Goal: Task Accomplishment & Management: Use online tool/utility

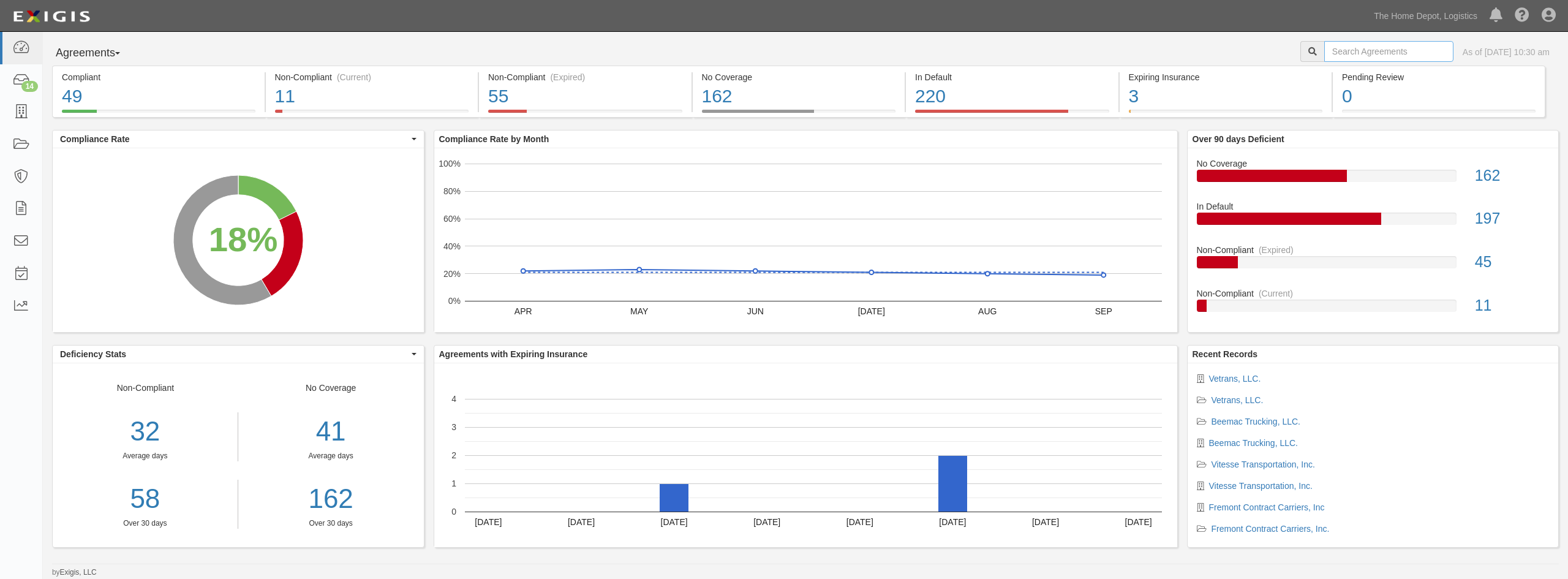
click at [1390, 56] on input "text" at bounding box center [1388, 51] width 129 height 21
paste input "may trucking Company"
type input "may trucking Company"
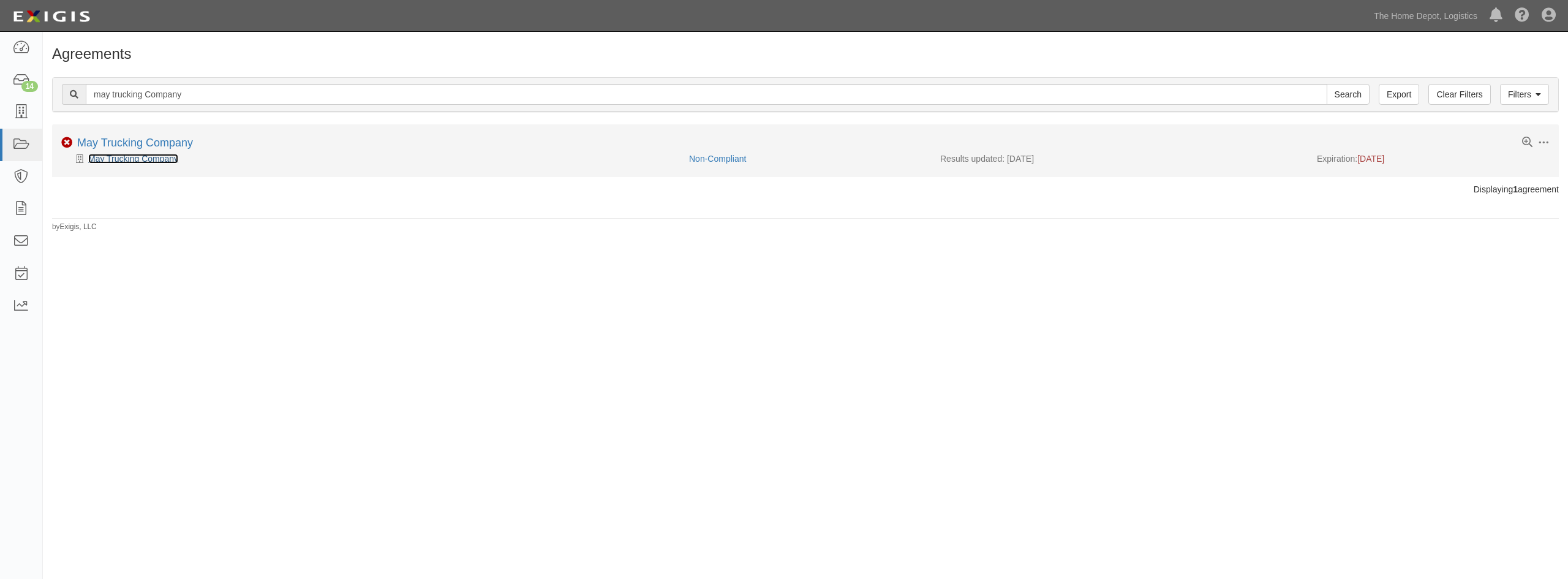
click at [154, 163] on link "May Trucking Company" at bounding box center [133, 158] width 90 height 10
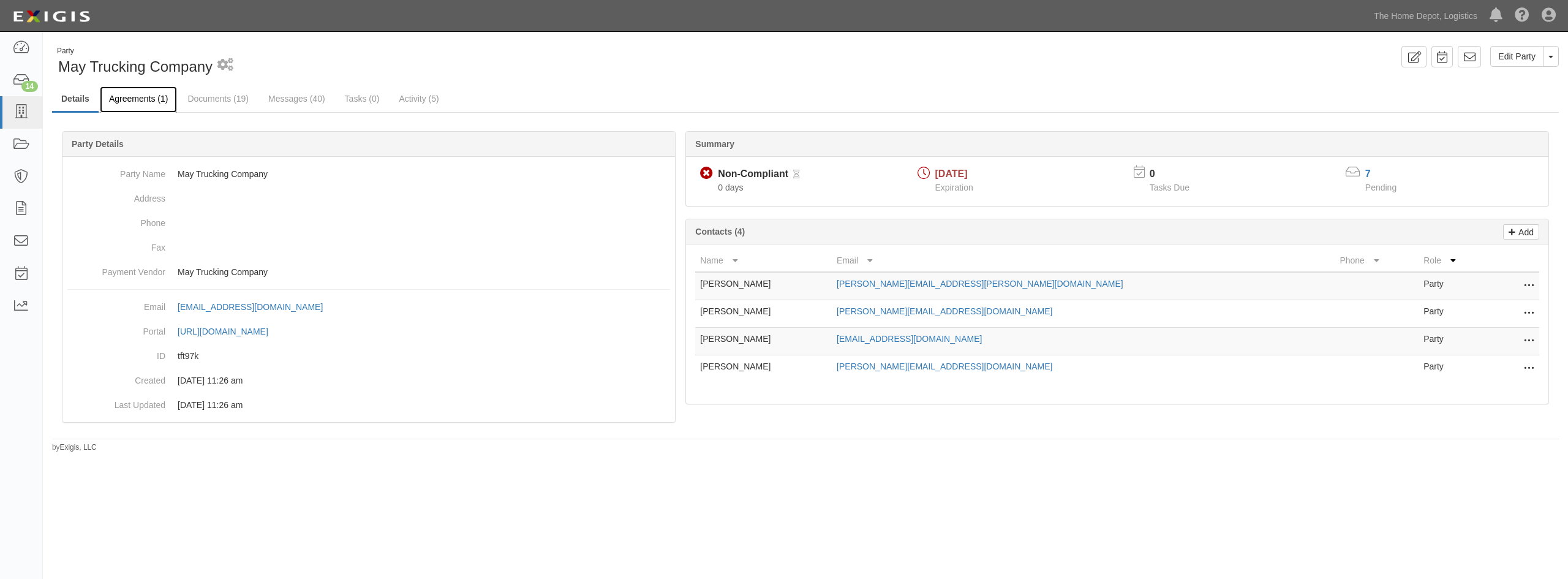
click at [140, 100] on link "Agreements (1)" at bounding box center [138, 99] width 77 height 27
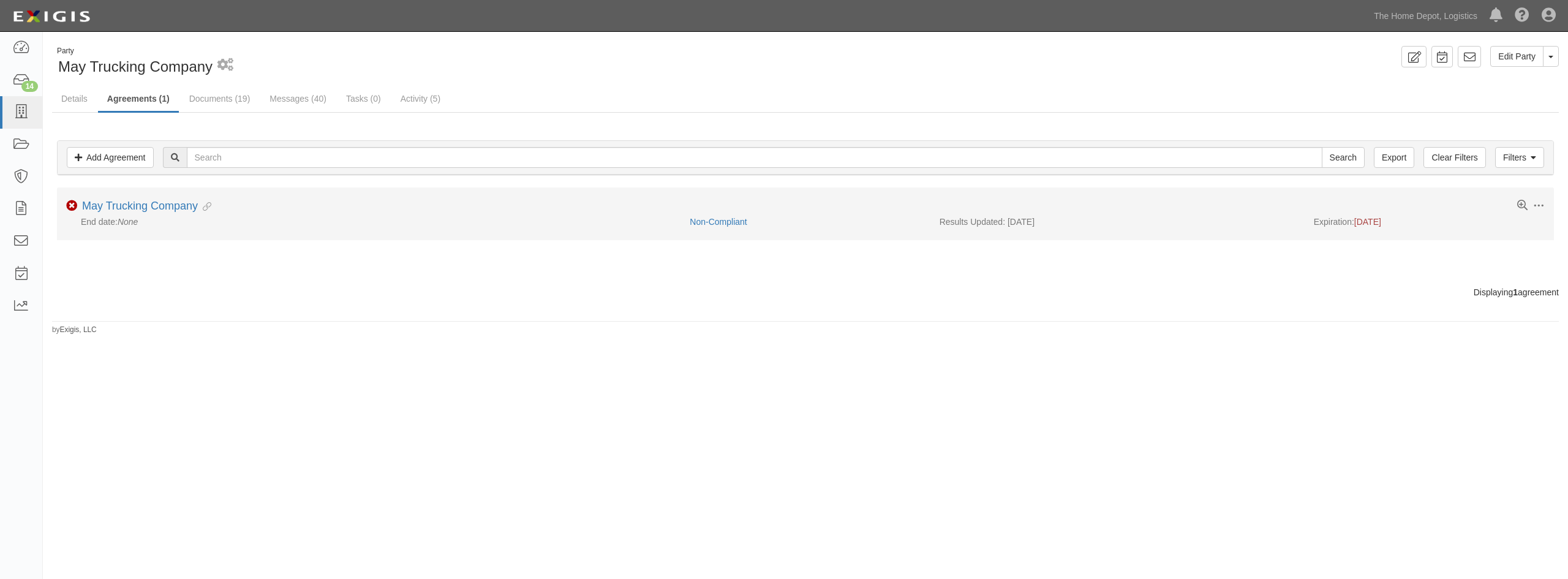
click at [136, 213] on div "Toggle Agreement Dropdown Edit Log activity Add task Send message Archive Non-C…" at bounding box center [805, 208] width 1497 height 16
click at [135, 205] on link "May Trucking Company" at bounding box center [140, 206] width 116 height 12
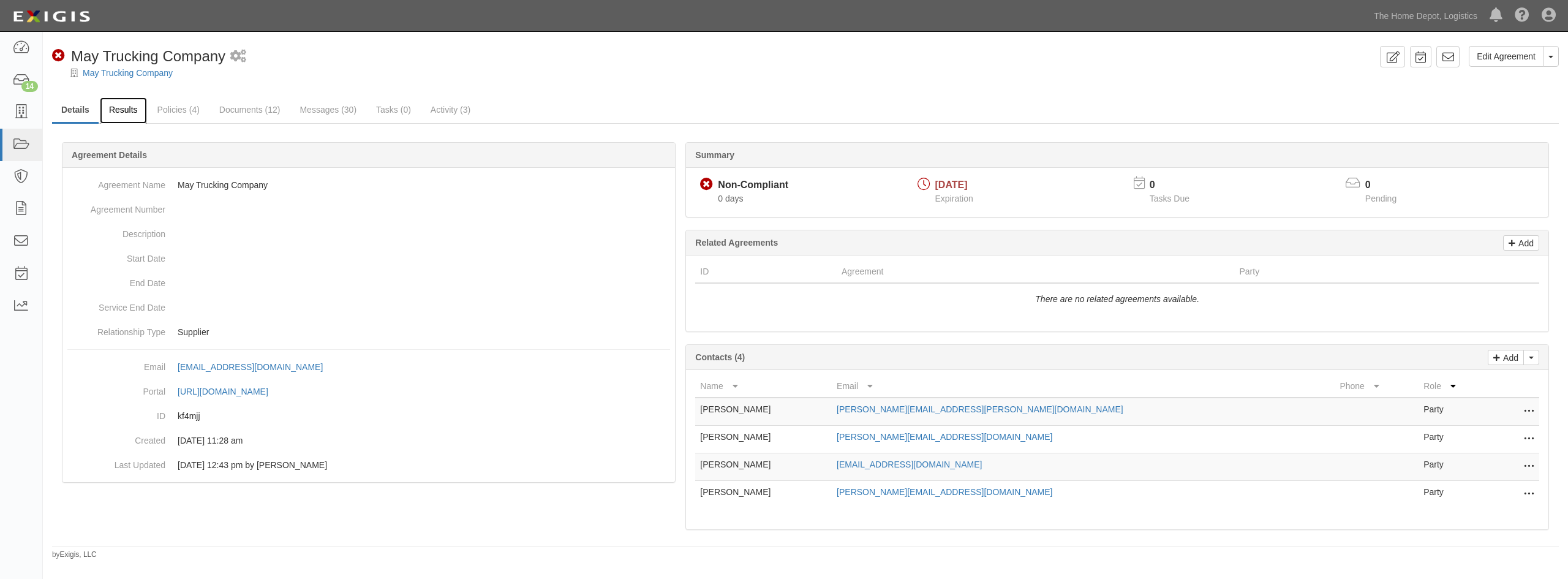
click at [123, 114] on link "Results" at bounding box center [123, 110] width 47 height 27
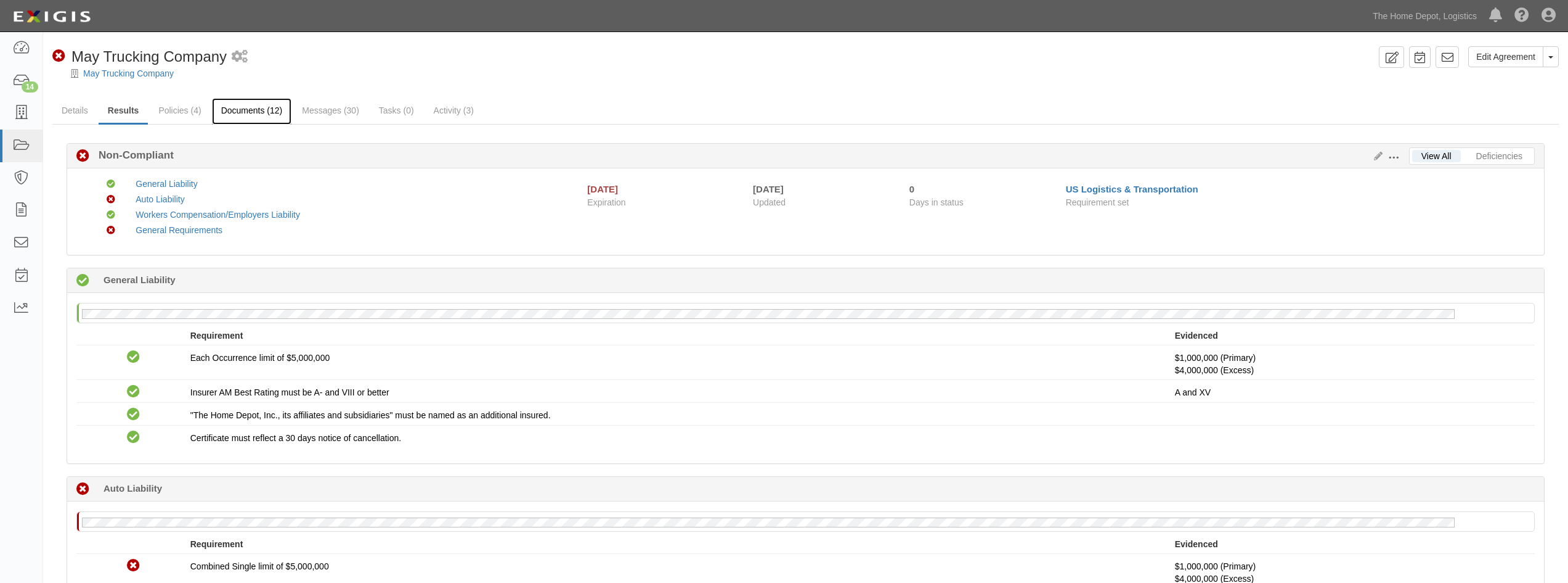
click at [231, 118] on link "Documents (12)" at bounding box center [252, 111] width 80 height 27
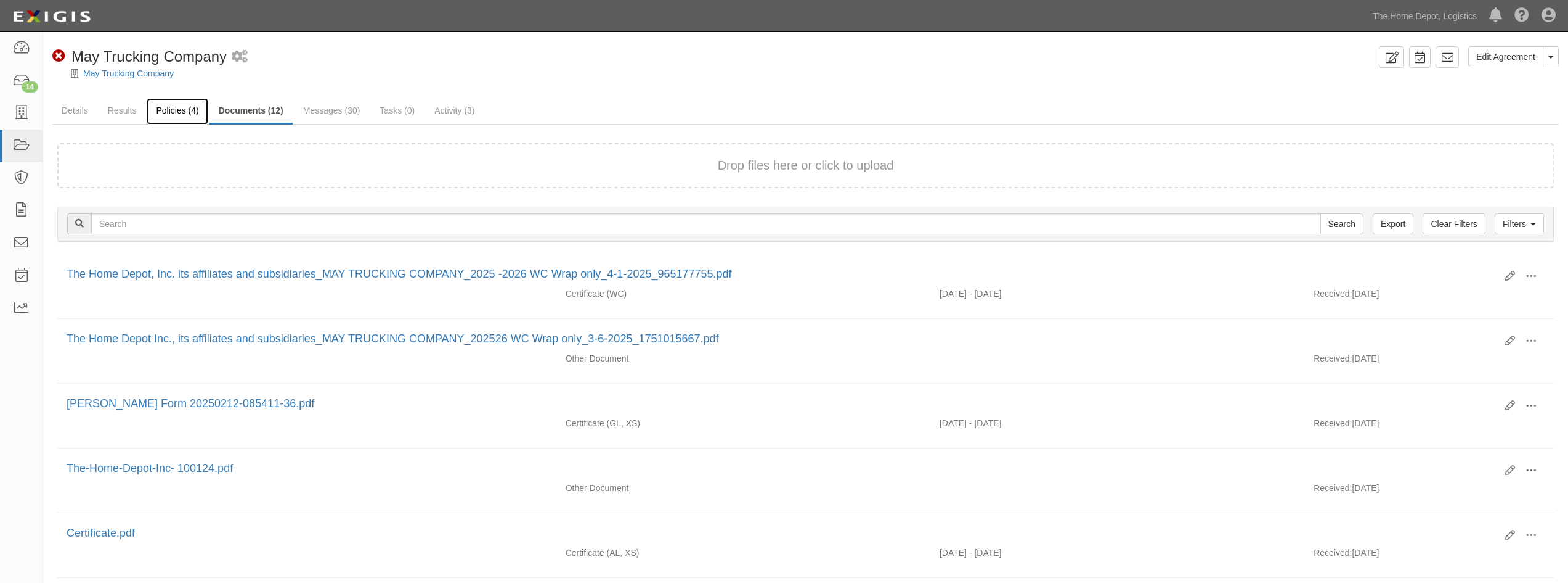
click at [191, 112] on link "Policies (4)" at bounding box center [177, 111] width 61 height 27
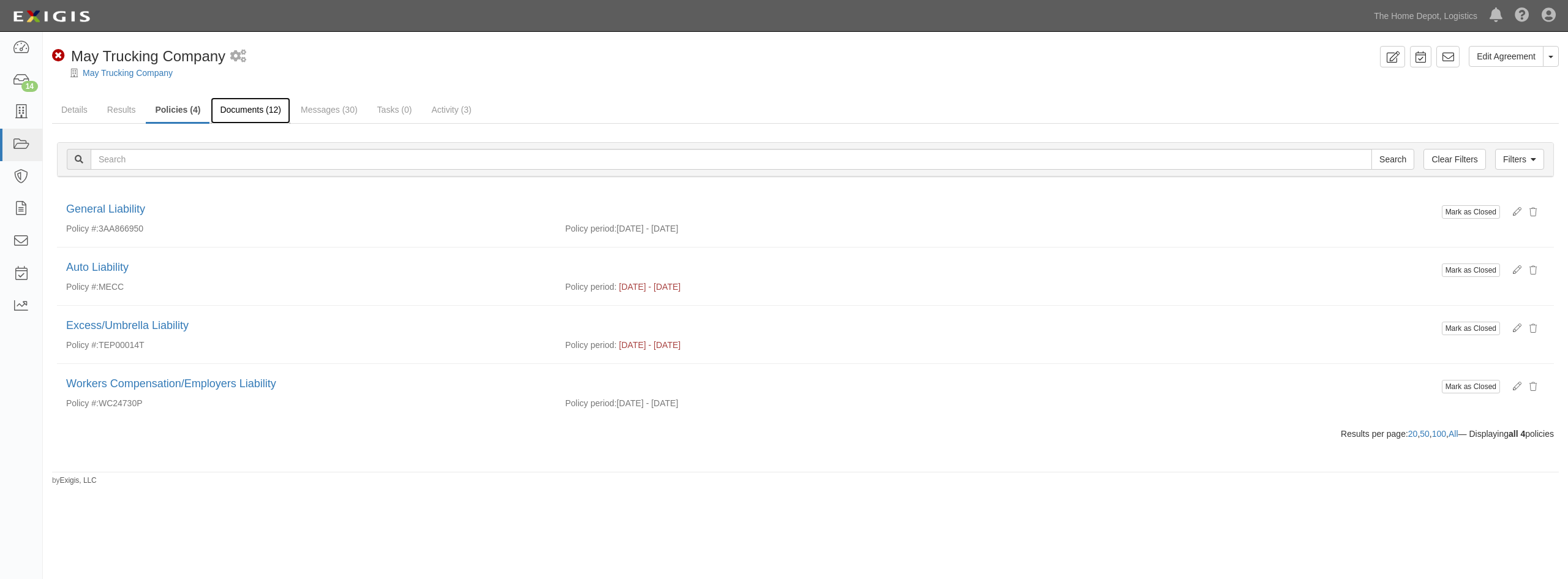
click at [261, 114] on link "Documents (12)" at bounding box center [251, 110] width 80 height 27
click at [83, 114] on link "Details" at bounding box center [74, 110] width 45 height 27
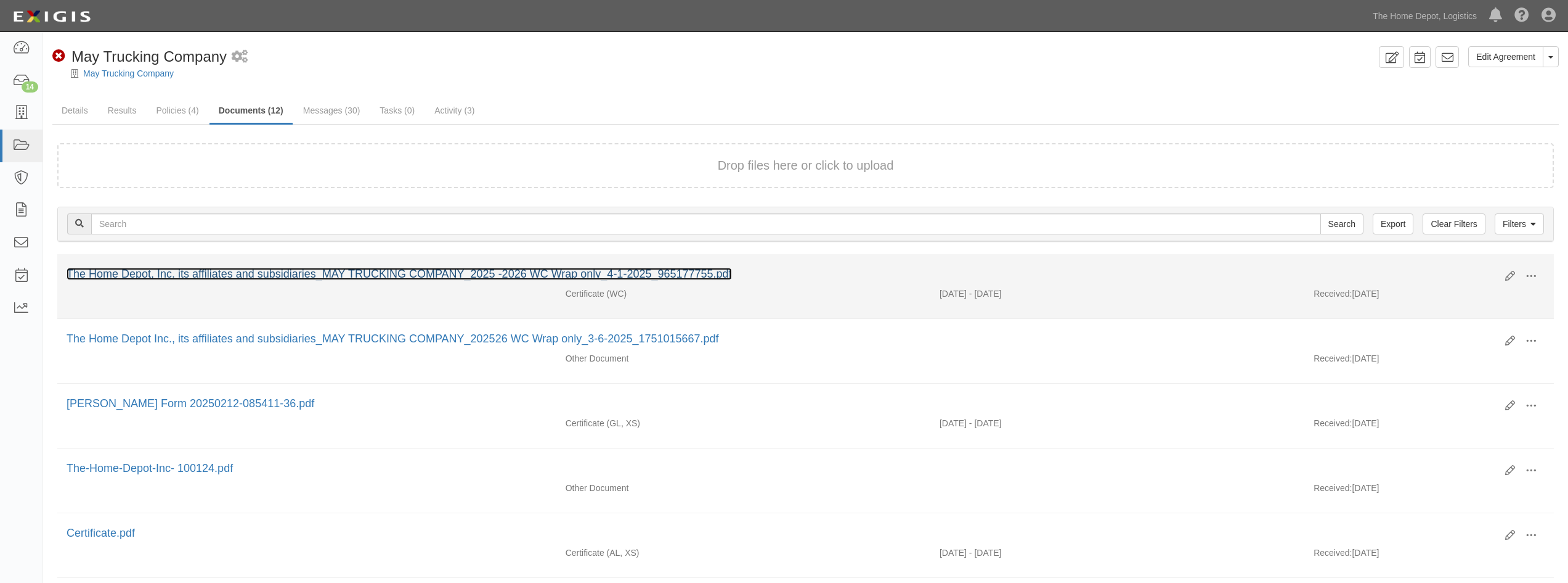
click at [219, 276] on link "The Home Depot, Inc. its affiliates and subsidiaries_MAY TRUCKING COMPANY_2025 …" at bounding box center [399, 274] width 665 height 12
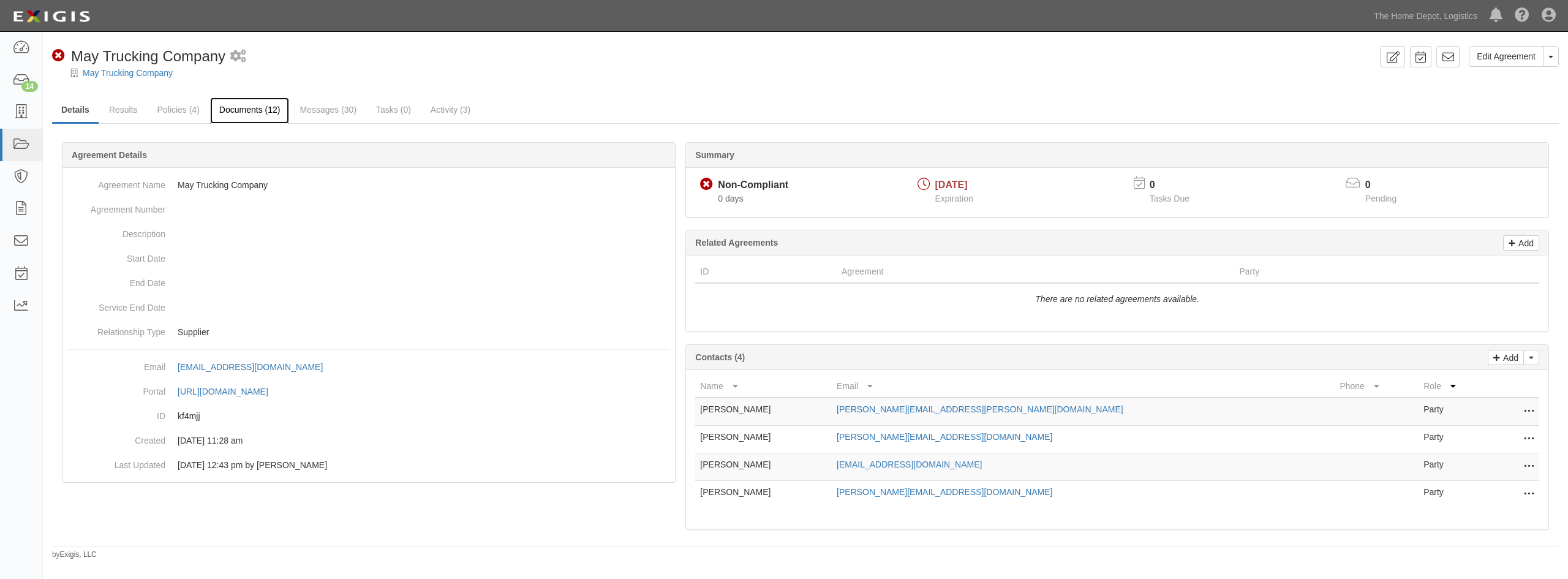
click at [233, 114] on link "Documents (12)" at bounding box center [250, 110] width 80 height 27
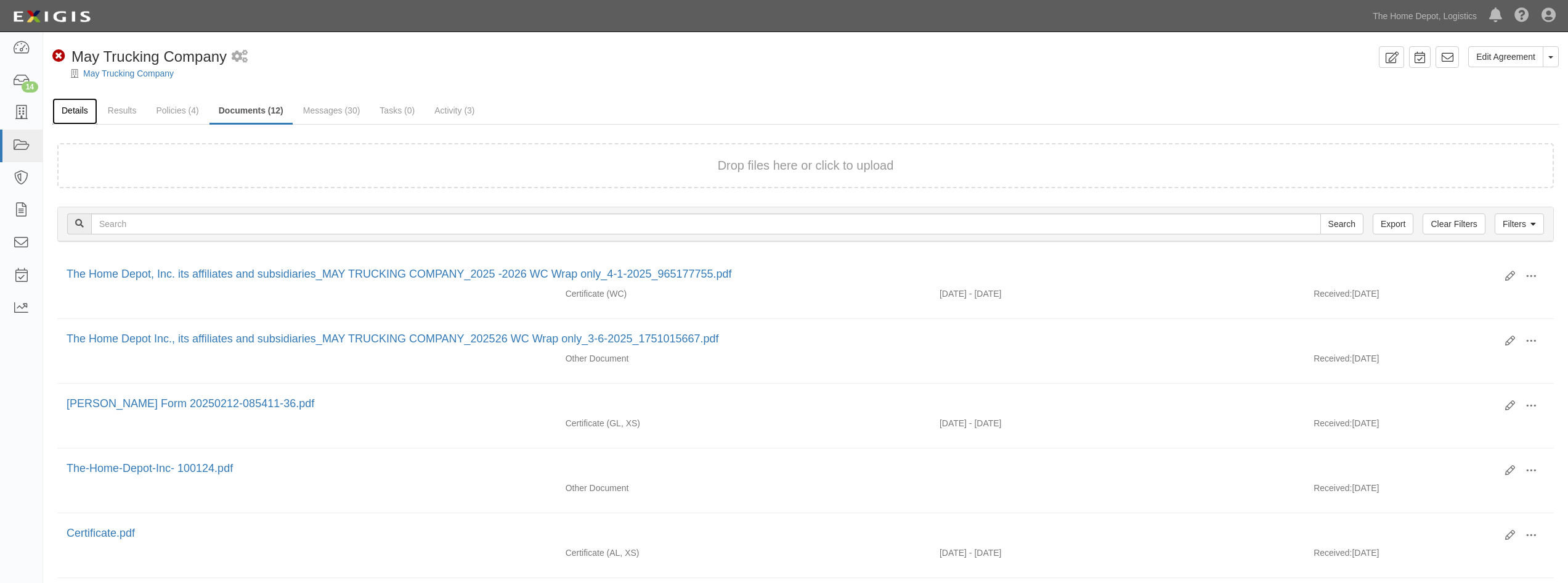
click at [71, 116] on link "Details" at bounding box center [74, 111] width 45 height 27
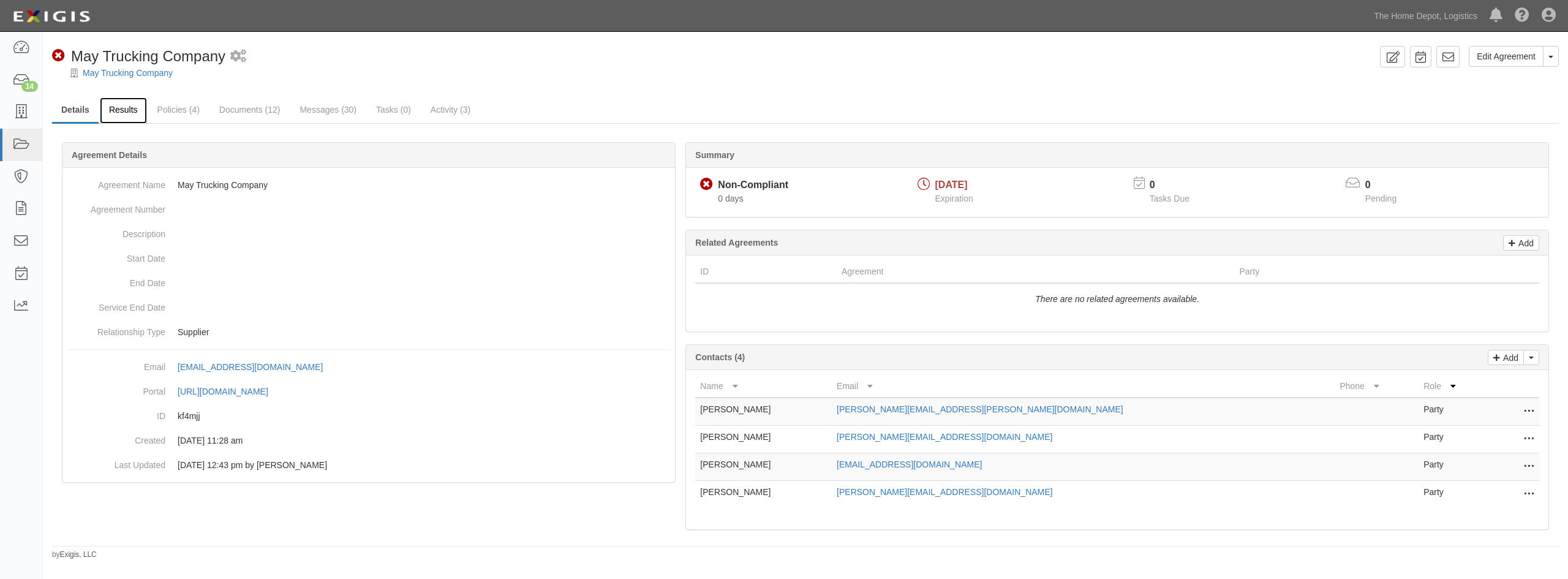
click at [124, 109] on link "Results" at bounding box center [123, 110] width 47 height 27
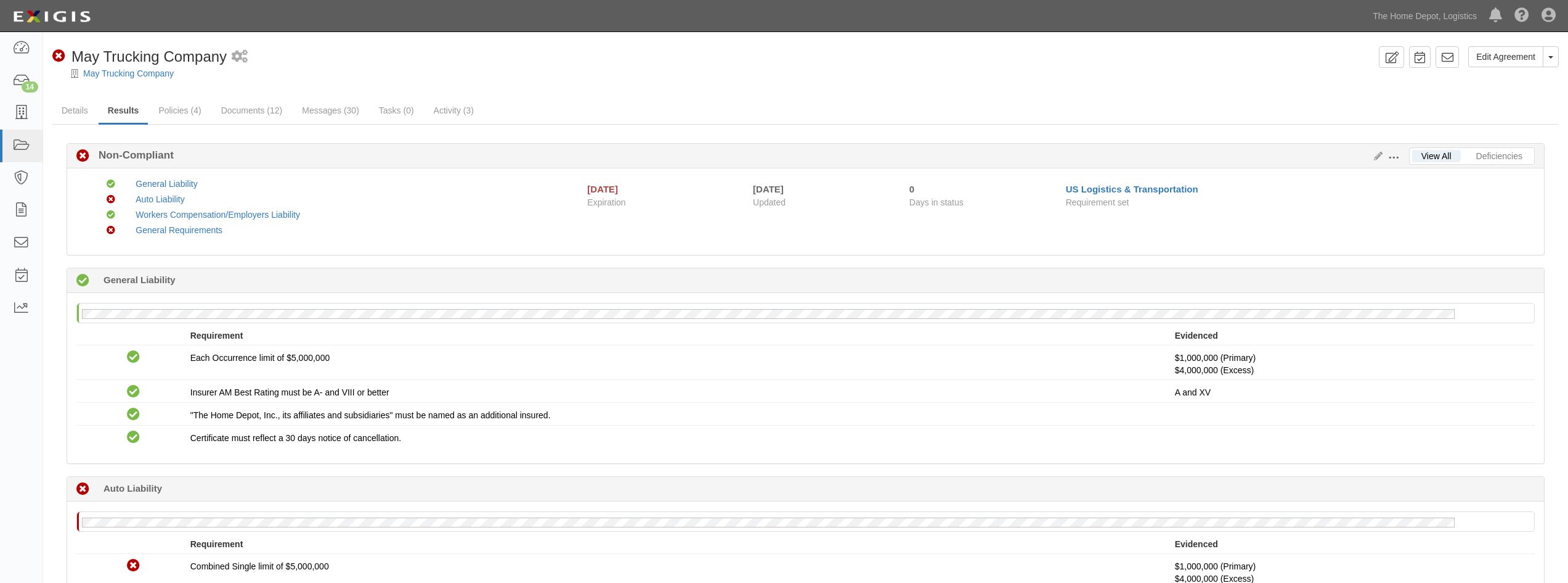
drag, startPoint x: 1207, startPoint y: 83, endPoint x: 1392, endPoint y: 69, distance: 185.5
click at [1208, 83] on div at bounding box center [805, 84] width 1525 height 9
click at [1390, 61] on icon at bounding box center [1392, 58] width 14 height 12
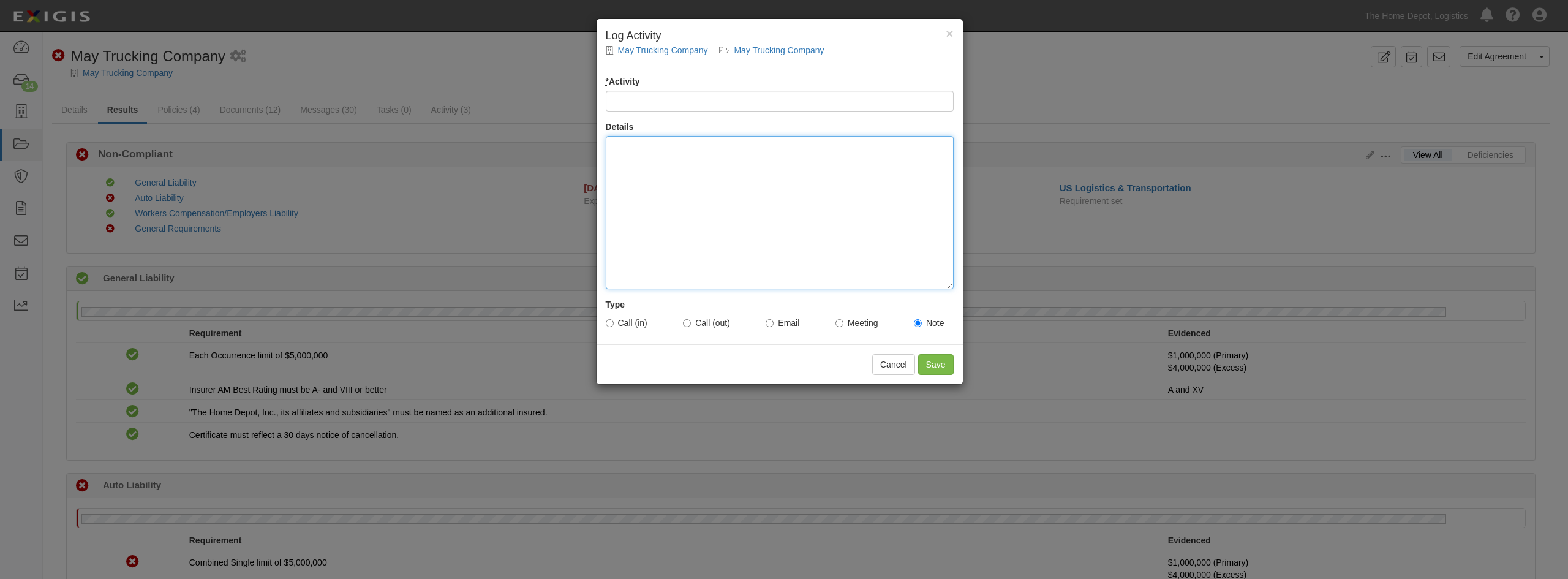
click at [783, 210] on div at bounding box center [779, 212] width 348 height 153
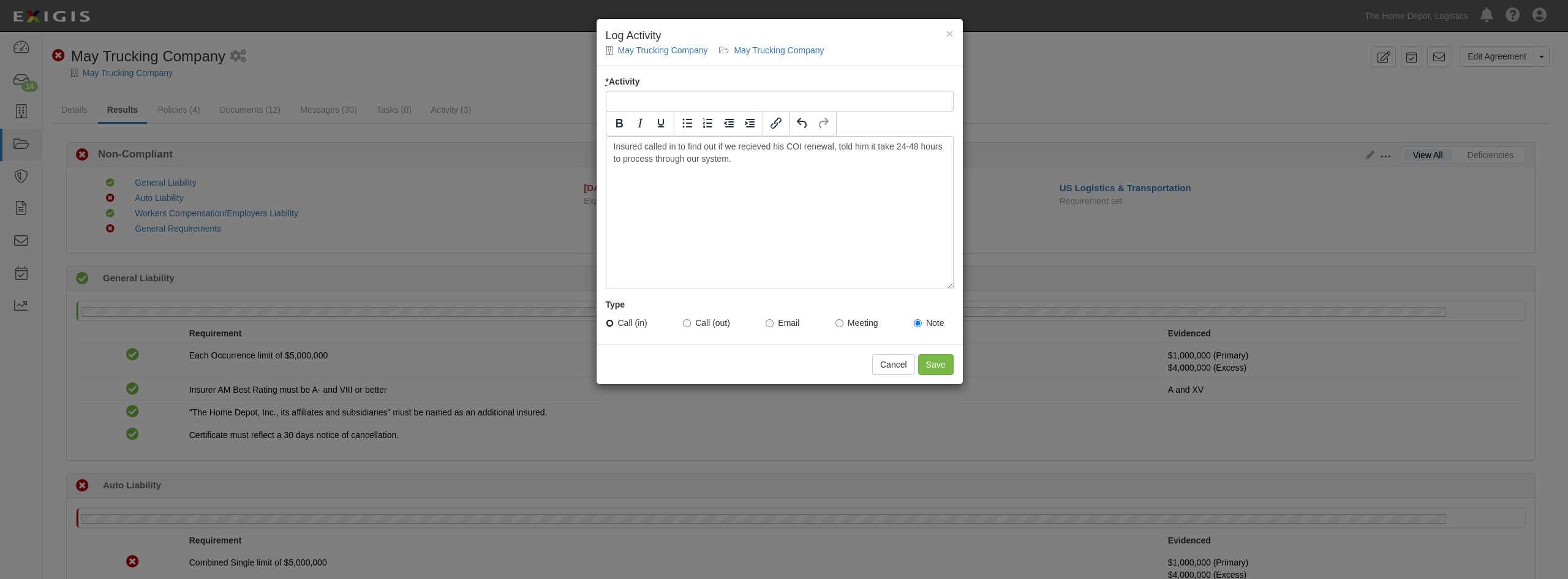
click at [613, 324] on input "Call (in)" at bounding box center [609, 323] width 8 height 8
radio input "true"
click at [678, 88] on div "* Activity" at bounding box center [779, 93] width 348 height 36
click at [674, 101] on input "* Activity" at bounding box center [779, 101] width 348 height 21
type input "COI Renewal Inquiry"
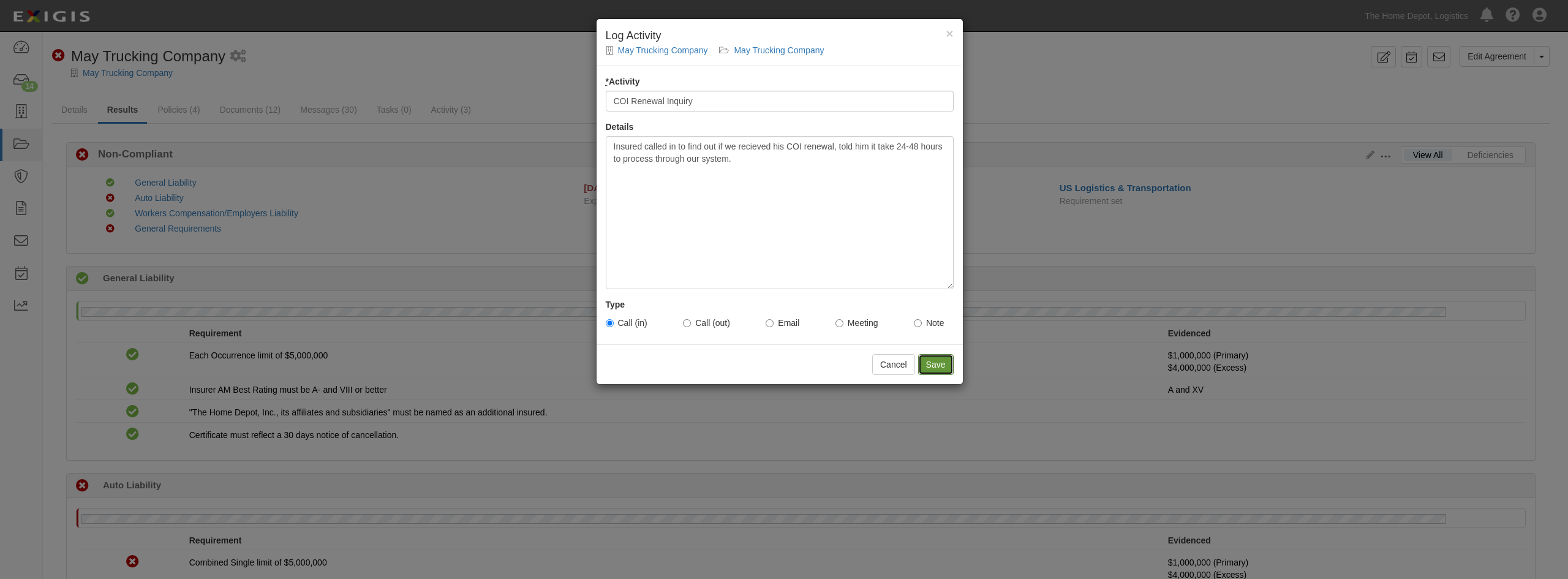
click at [942, 363] on input "Save" at bounding box center [935, 364] width 36 height 21
